Goal: Task Accomplishment & Management: Use online tool/utility

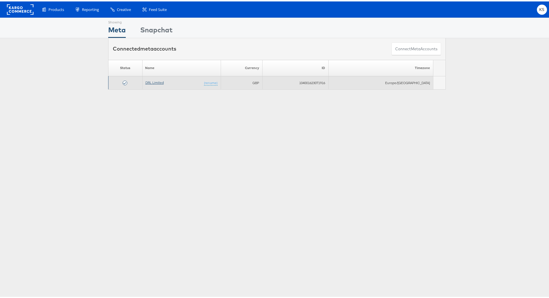
click at [162, 81] on link "DRL Limited" at bounding box center [155, 81] width 18 height 4
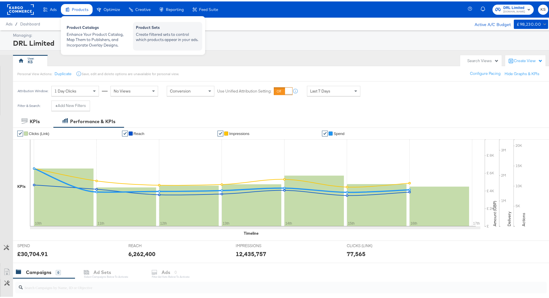
click at [180, 43] on div "Product Sets Create filtered sets to control which products appear in your ads." at bounding box center [167, 34] width 69 height 29
click at [150, 30] on div "Create filtered sets to control which products appear in your ads." at bounding box center [168, 35] width 64 height 11
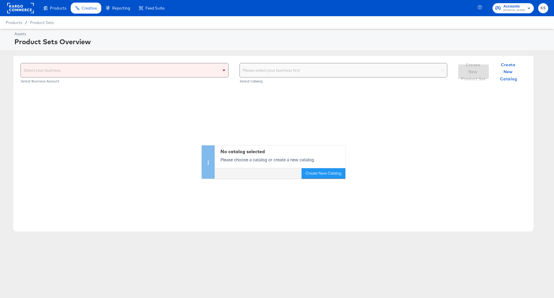
click at [181, 77] on div "Select your business" at bounding box center [125, 70] width 208 height 14
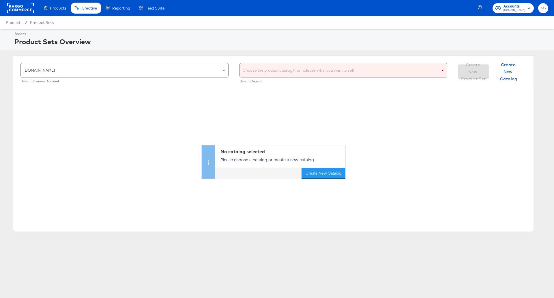
click at [278, 78] on div "Choose the product catalog that includes what you want to sell Select Catalog" at bounding box center [344, 73] width 208 height 20
click at [279, 78] on div "Choose the product catalog that includes what you want to sell Select Catalog" at bounding box center [344, 73] width 208 height 20
click at [282, 74] on div "Choose the product catalog that includes what you want to sell" at bounding box center [344, 70] width 208 height 14
click at [273, 67] on div "Choose the product catalog that includes what you want to sell" at bounding box center [344, 70] width 208 height 14
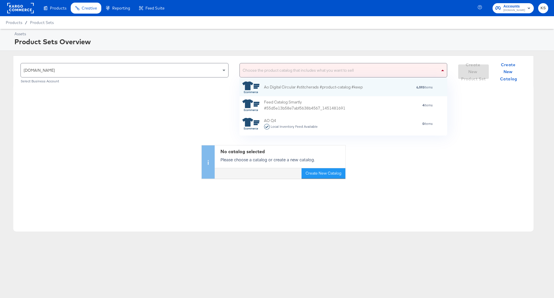
scroll to position [52, 203]
type input "catalogue_pr"
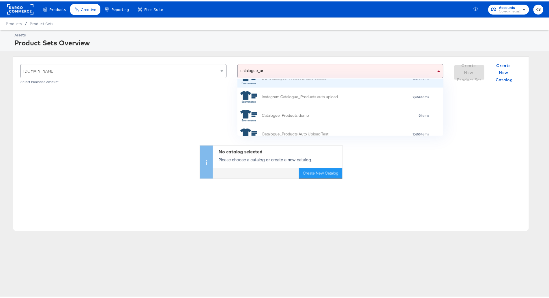
scroll to position [55, 0]
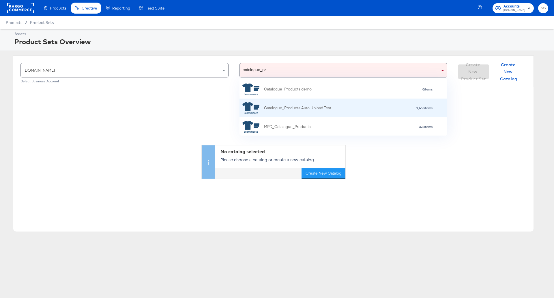
click at [323, 113] on div "Catalogue_Products Auto Upload Test" at bounding box center [287, 108] width 89 height 12
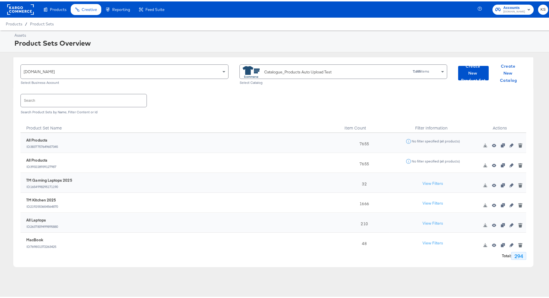
drag, startPoint x: 96, startPoint y: 100, endPoint x: 82, endPoint y: 113, distance: 19.6
click at [96, 100] on input "text" at bounding box center [84, 99] width 126 height 12
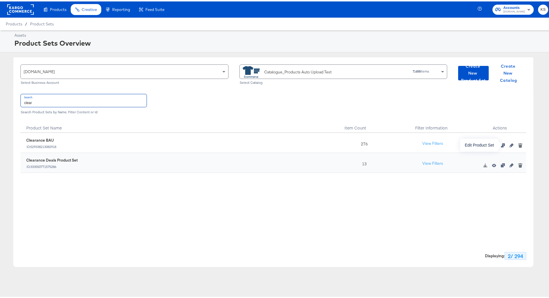
type input "clear"
click at [510, 143] on icon "button" at bounding box center [512, 144] width 4 height 4
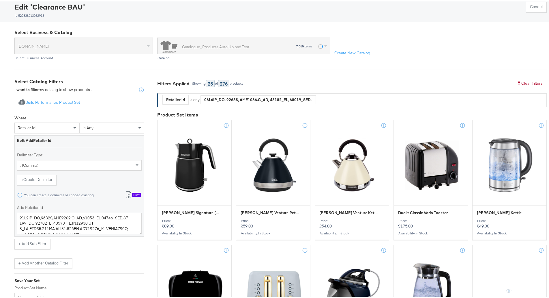
scroll to position [58, 0]
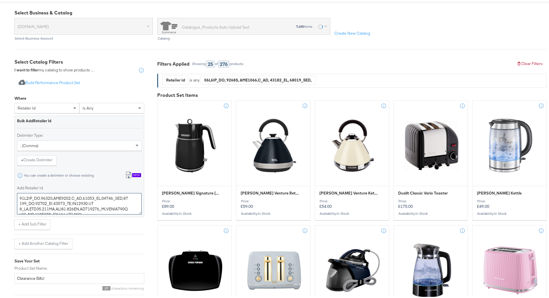
click at [87, 202] on textarea "Add Retailer Id" at bounding box center [79, 201] width 125 height 21
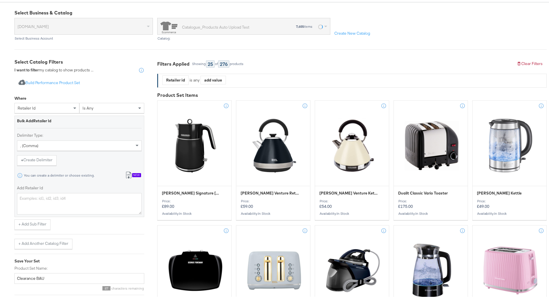
click at [133, 177] on button "Import from csv New" at bounding box center [133, 174] width 24 height 11
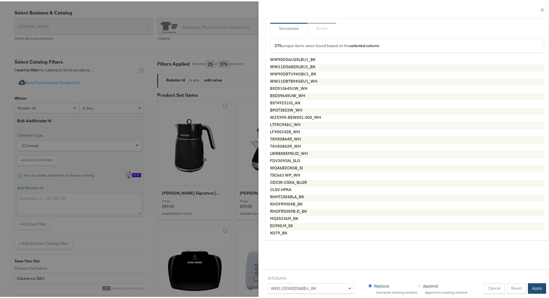
click at [530, 283] on button "Apply" at bounding box center [537, 287] width 18 height 10
type textarea "WW90DG6U25LBU1_BK,WW11DG6B25LBU1_BK,WW90DB7U94GBU1_BK,WW11DB7B94GEU1_WH,B5D5106…"
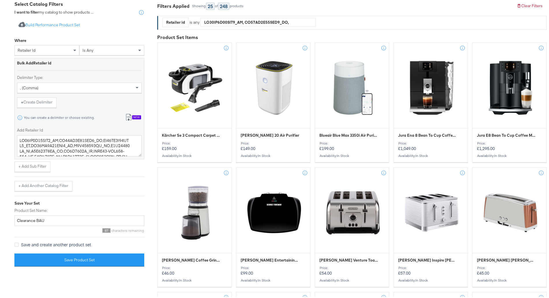
scroll to position [144, 0]
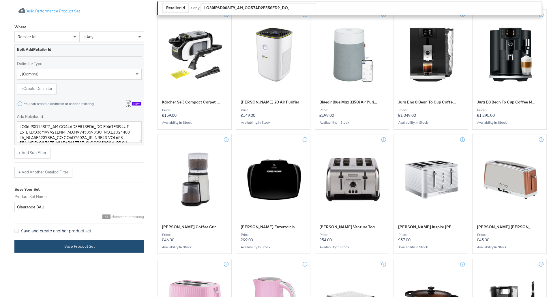
click at [108, 245] on button "Save Product Set" at bounding box center [79, 244] width 130 height 13
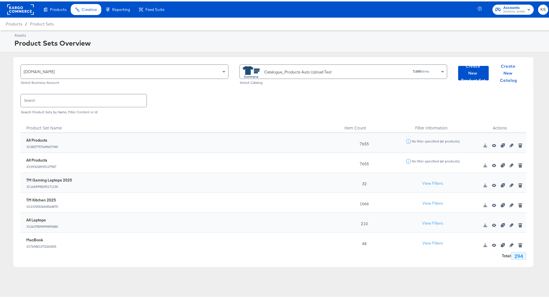
drag, startPoint x: 245, startPoint y: 111, endPoint x: 222, endPoint y: 107, distance: 23.4
click at [222, 107] on div "Search Search Product Sets by Name, Filter Content or Id" at bounding box center [273, 102] width 506 height 30
